Goal: Task Accomplishment & Management: Manage account settings

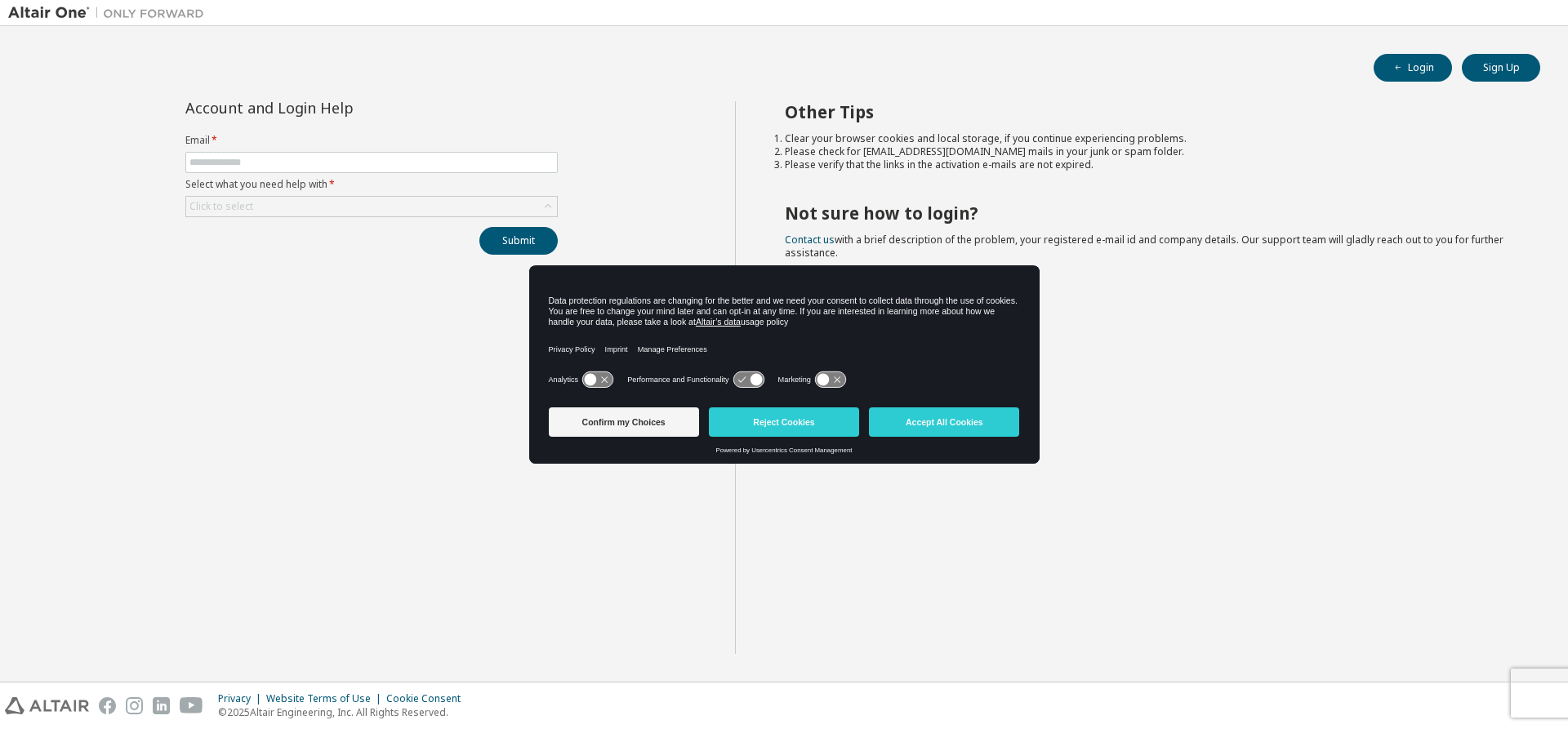
click at [134, 303] on div "Account and Login Help Email * Select what you need help with * Click to select…" at bounding box center [372, 377] width 727 height 553
click at [954, 424] on button "Accept All Cookies" at bounding box center [944, 422] width 150 height 29
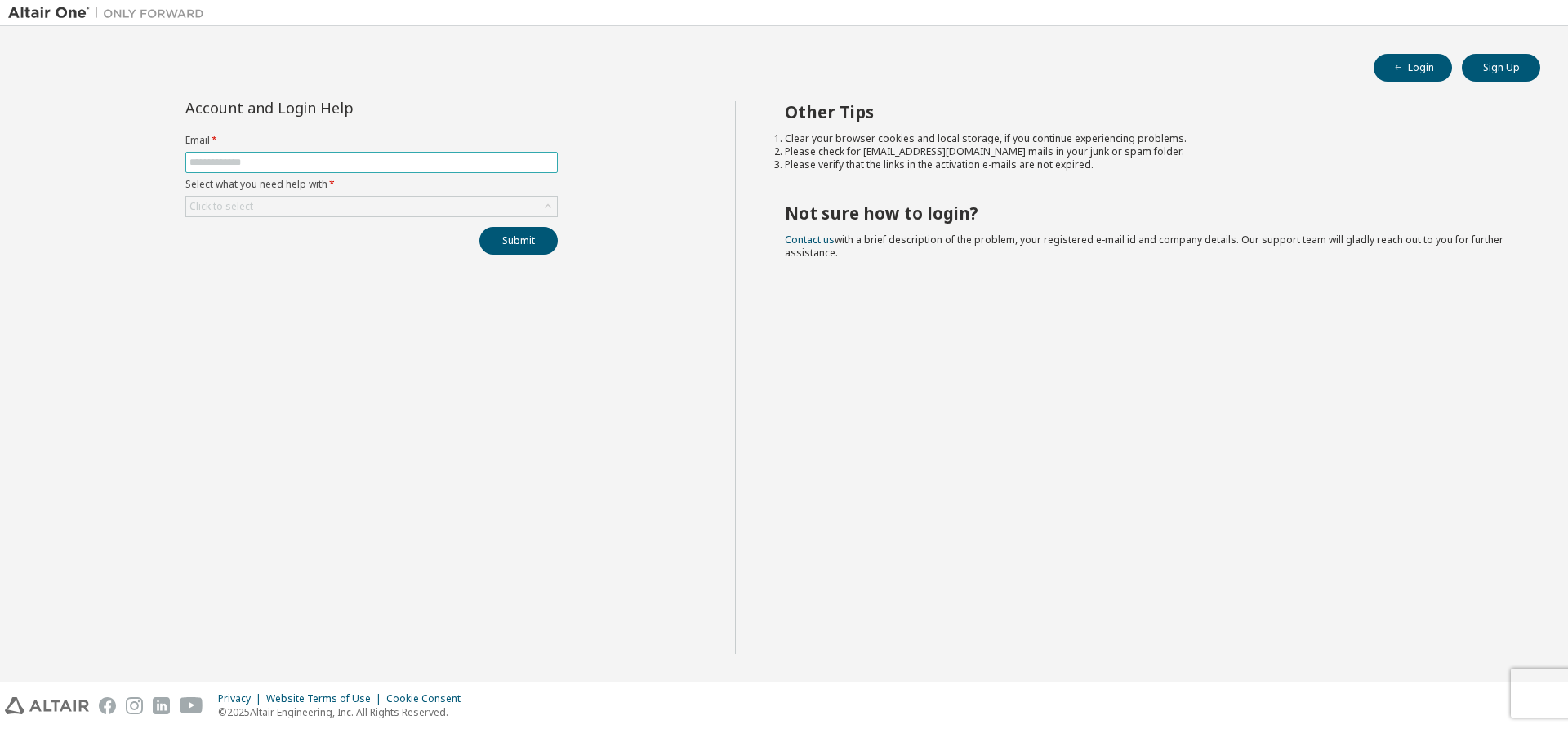
click at [300, 165] on input "text" at bounding box center [372, 163] width 364 height 13
type input "**********"
click at [291, 200] on div "Click to select" at bounding box center [372, 206] width 371 height 19
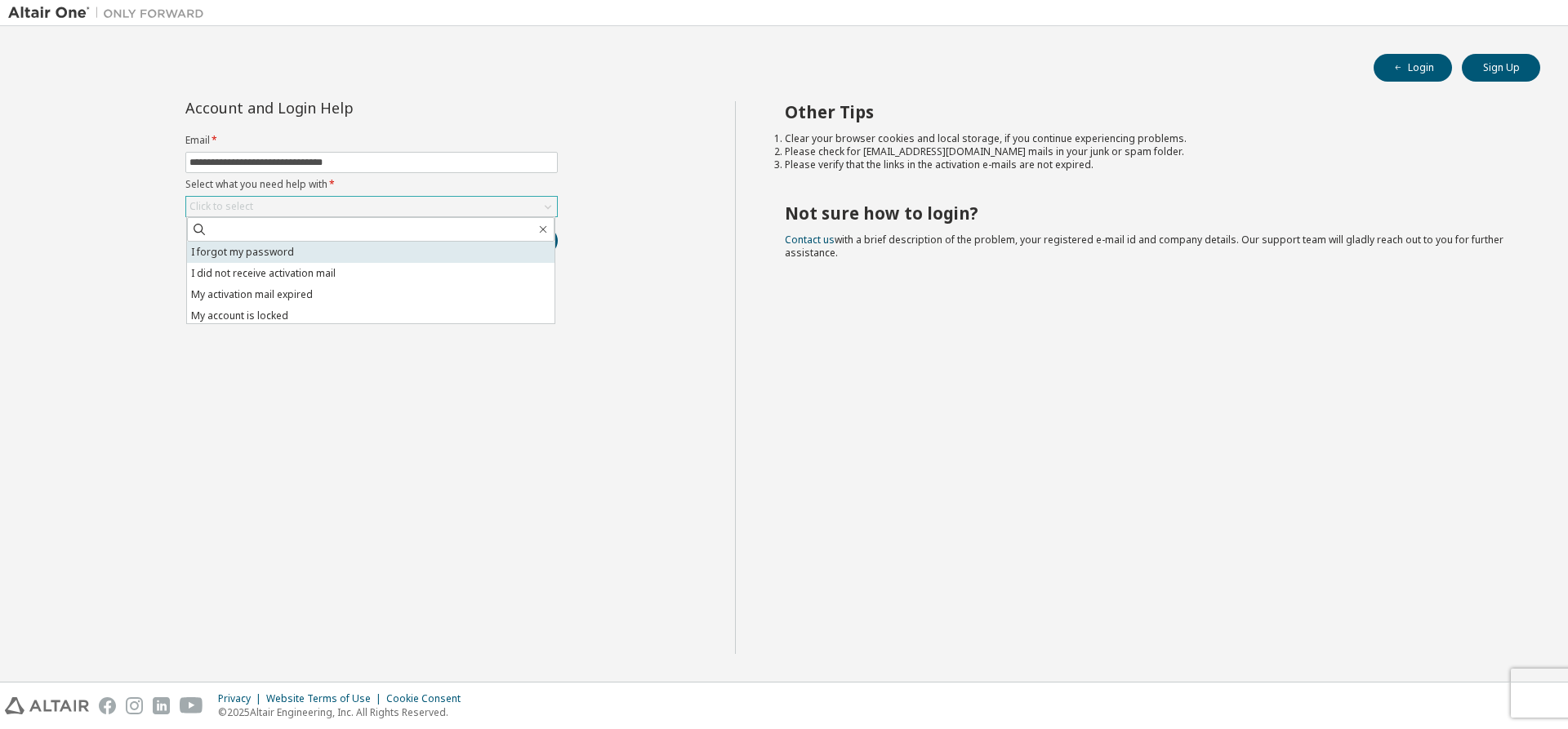
click at [277, 258] on li "I forgot my password" at bounding box center [371, 251] width 368 height 21
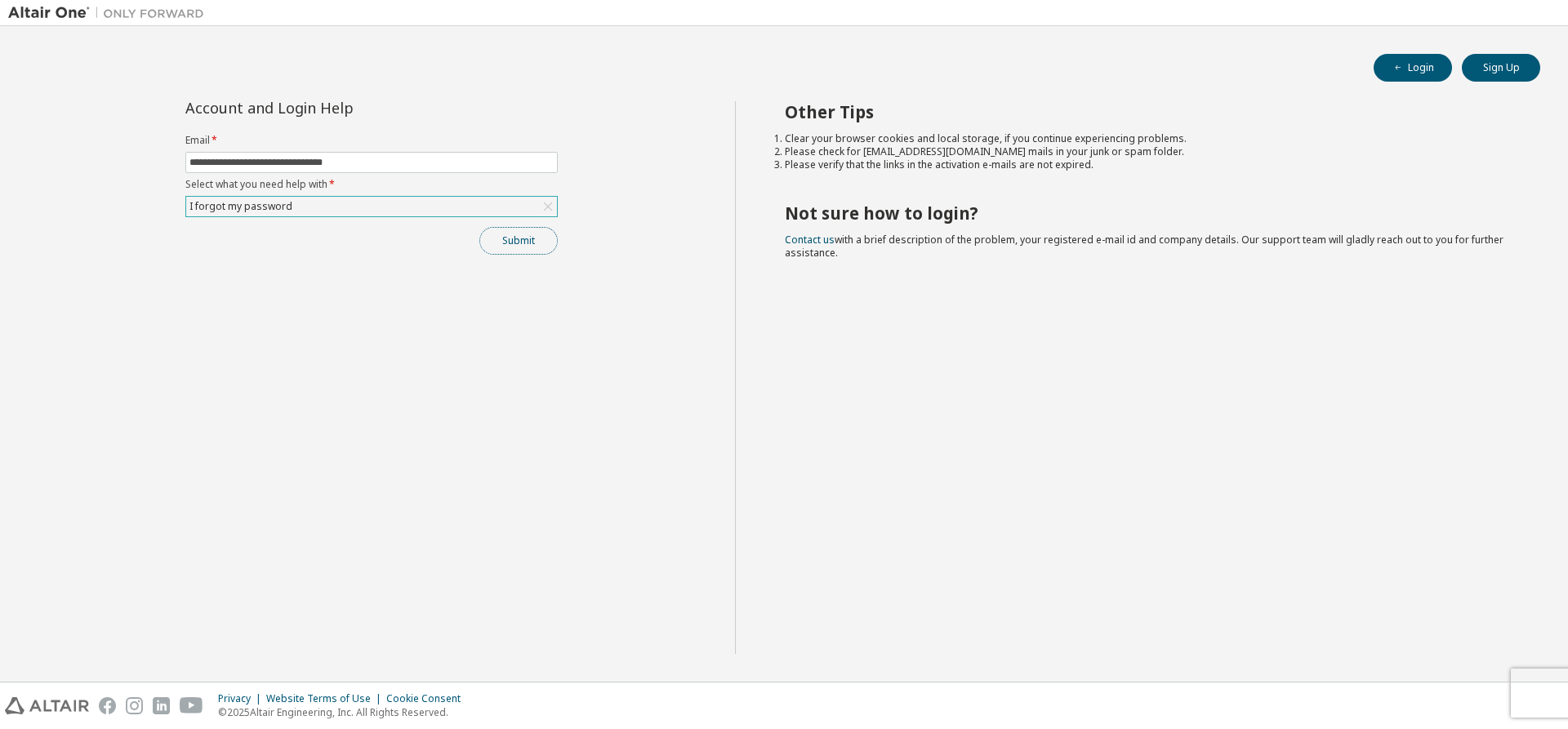
click at [525, 240] on button "Submit" at bounding box center [519, 240] width 79 height 28
